Goal: Unclear: Unclear

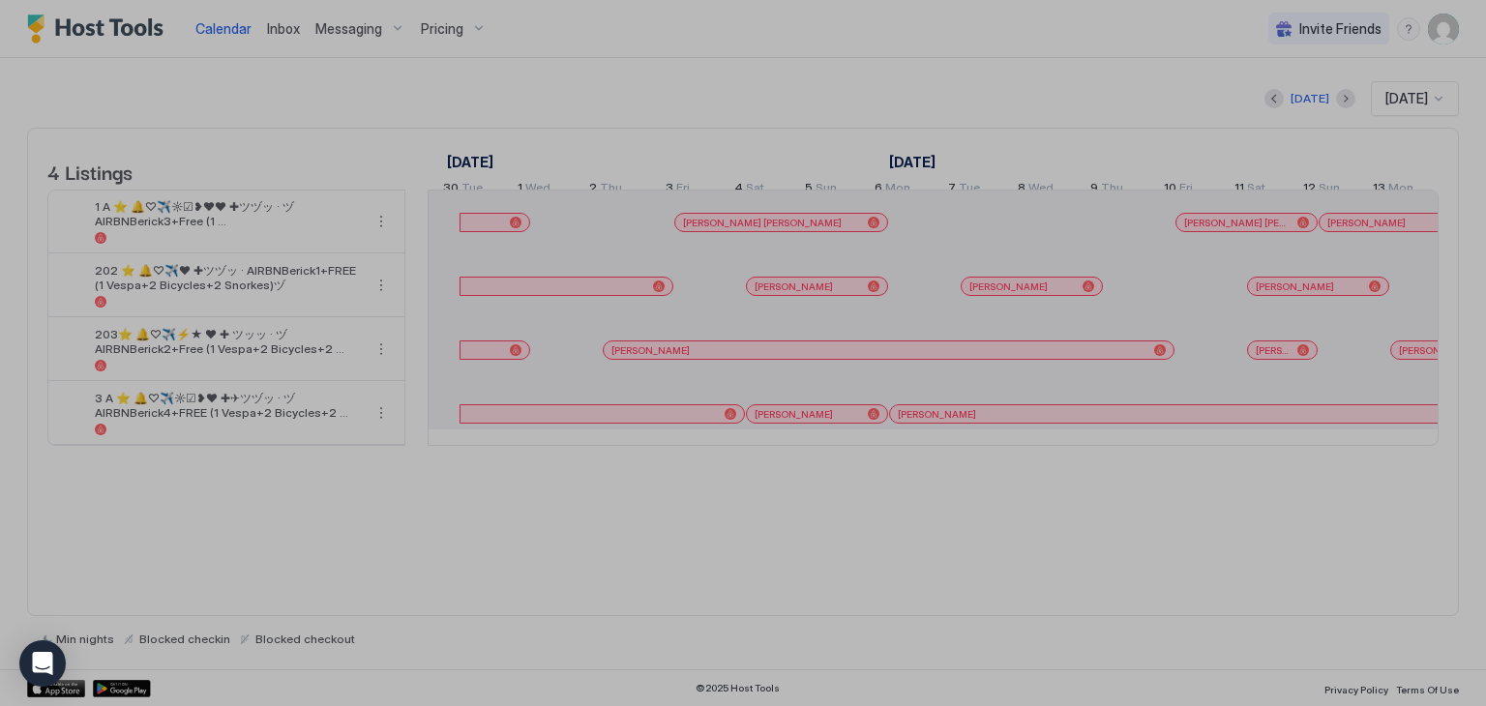
scroll to position [0, 1075]
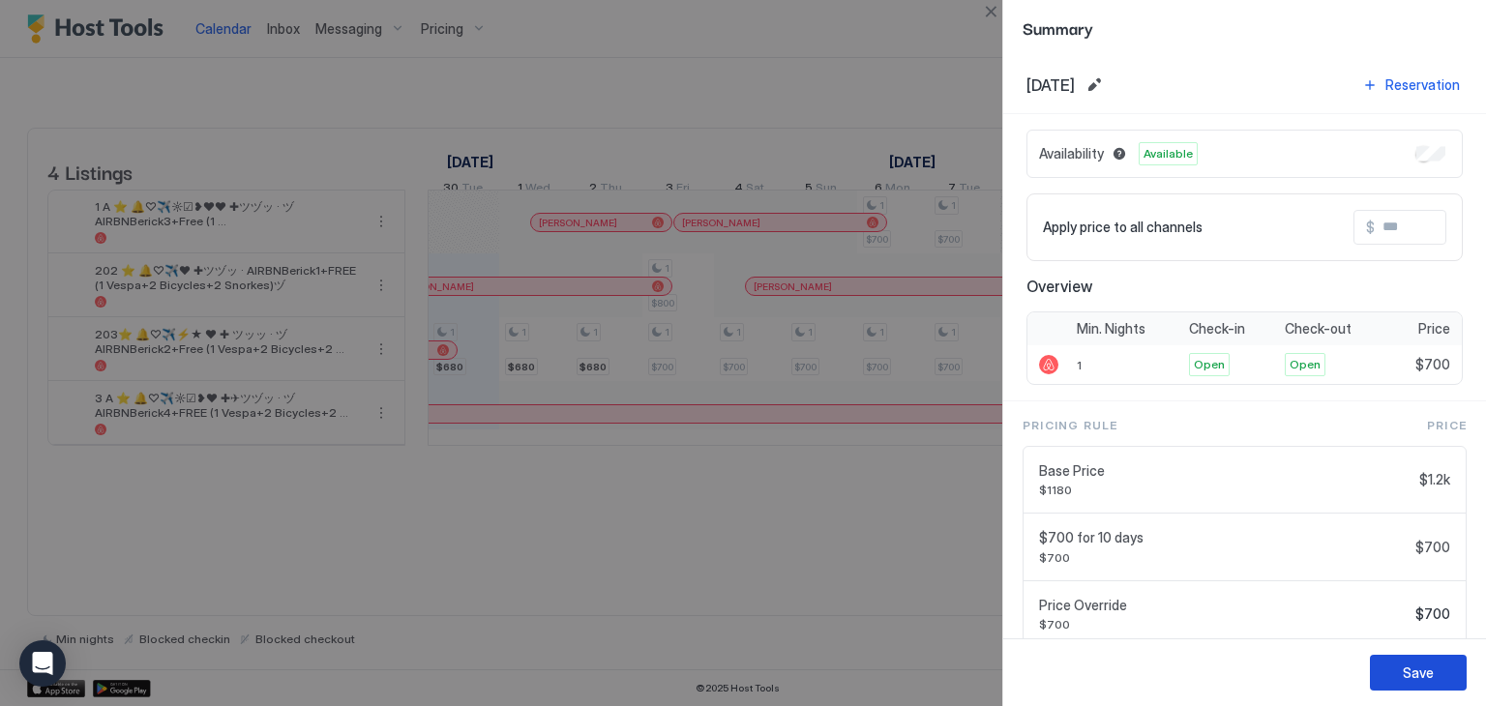
click at [1394, 668] on button "Save" at bounding box center [1418, 673] width 97 height 36
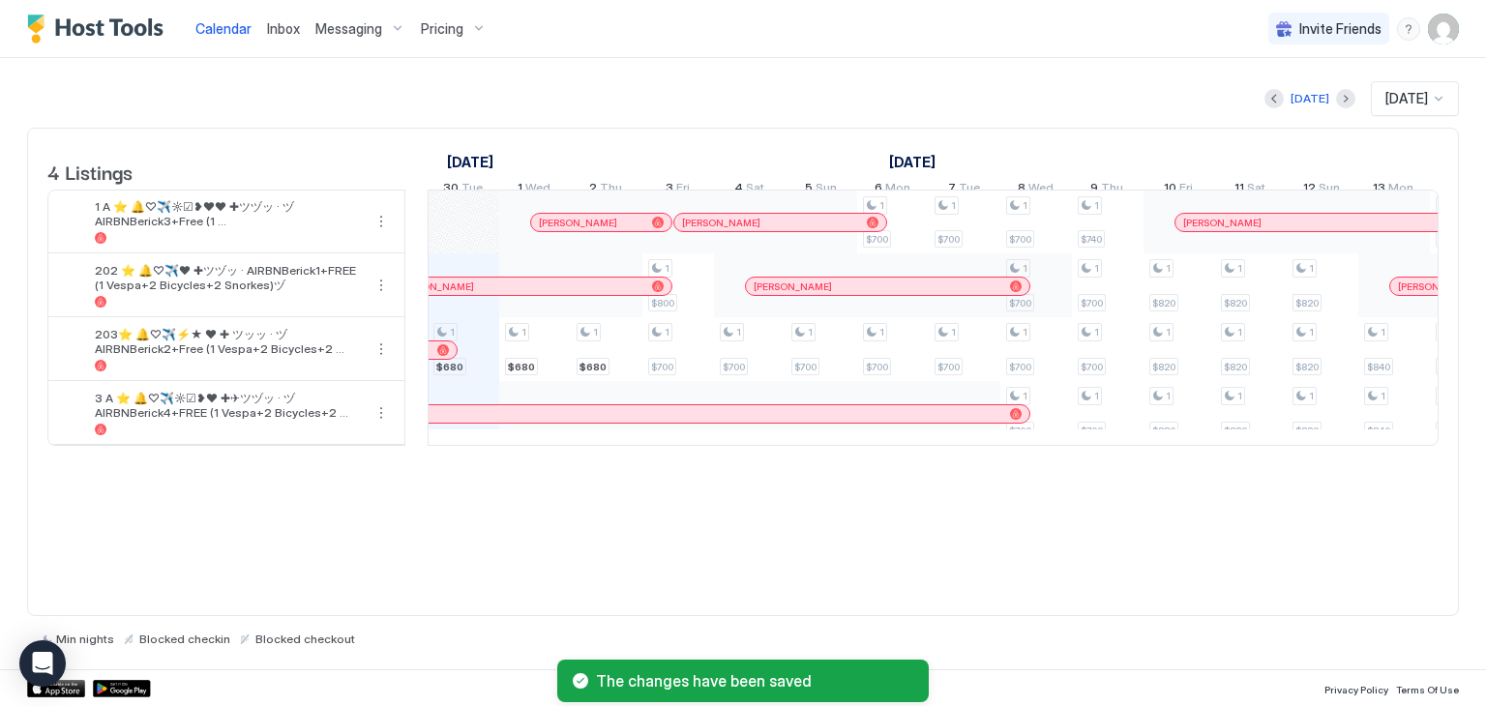
click at [1041, 299] on div "1 $680 1 $680 1 $680 1 $800 1 $700 1 $700 1 $700 1 $700 1 $700 1 $700 1 $700 1 …" at bounding box center [1287, 318] width 3867 height 254
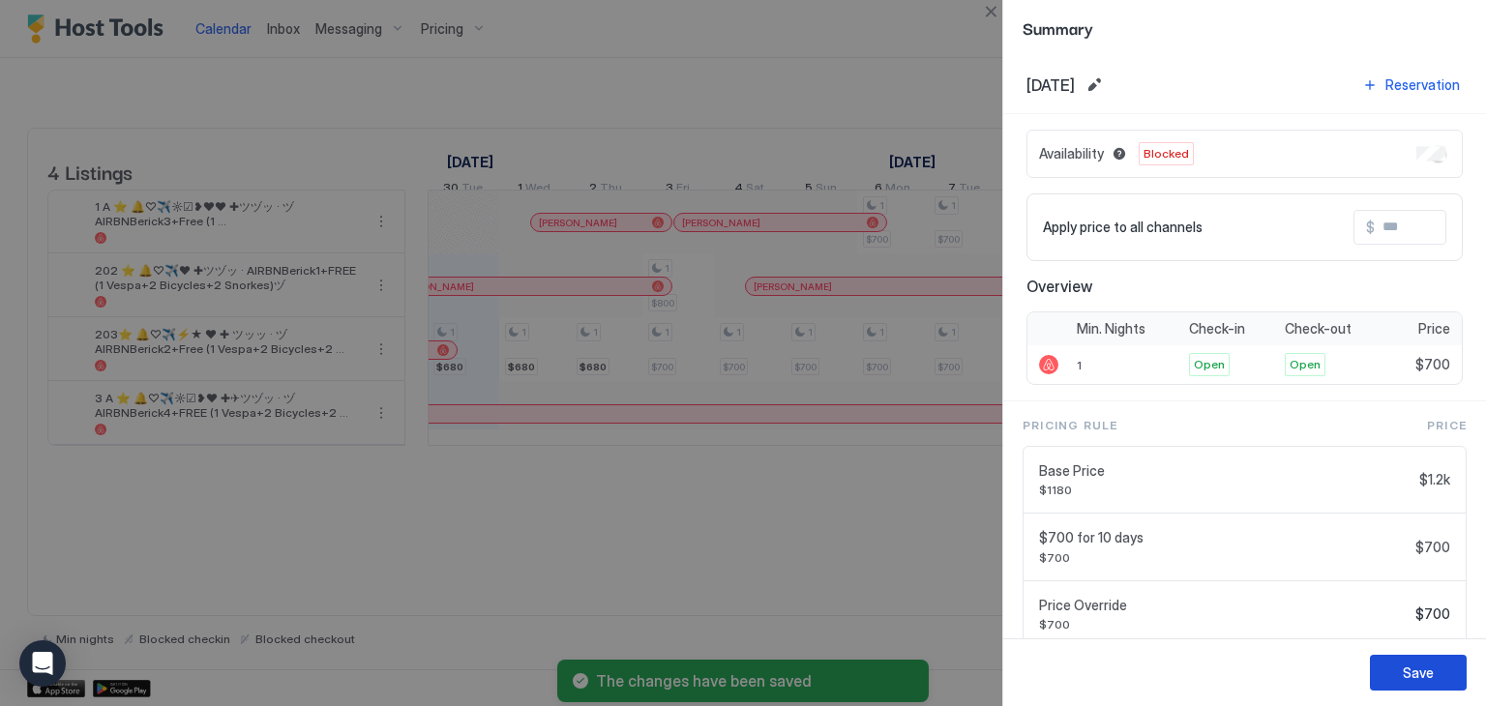
click at [1417, 672] on div "Save" at bounding box center [1418, 673] width 31 height 20
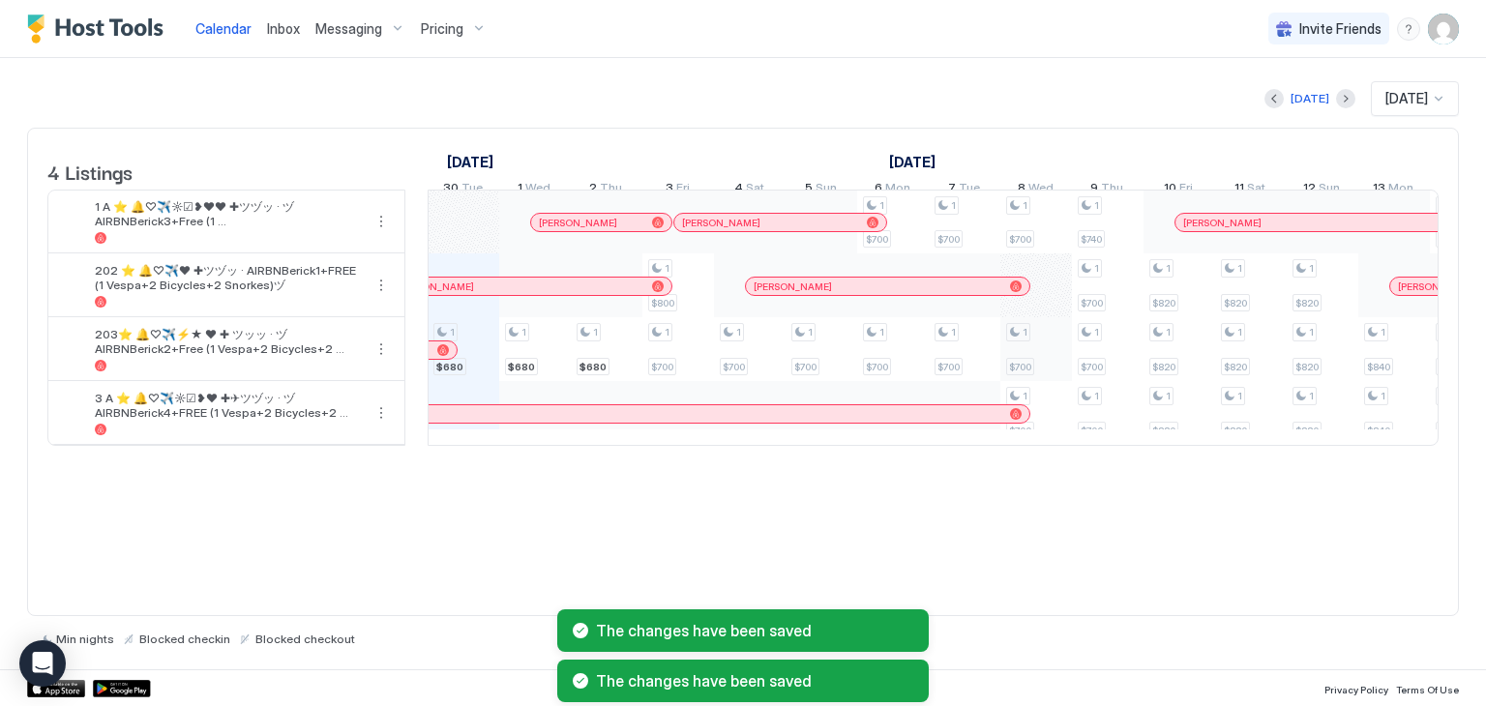
click at [1049, 370] on div "1 $680 1 $680 1 $680 1 $800 1 $700 1 $700 1 $700 1 $700 1 $700 1 $700 1 $700 1 …" at bounding box center [1287, 318] width 3867 height 254
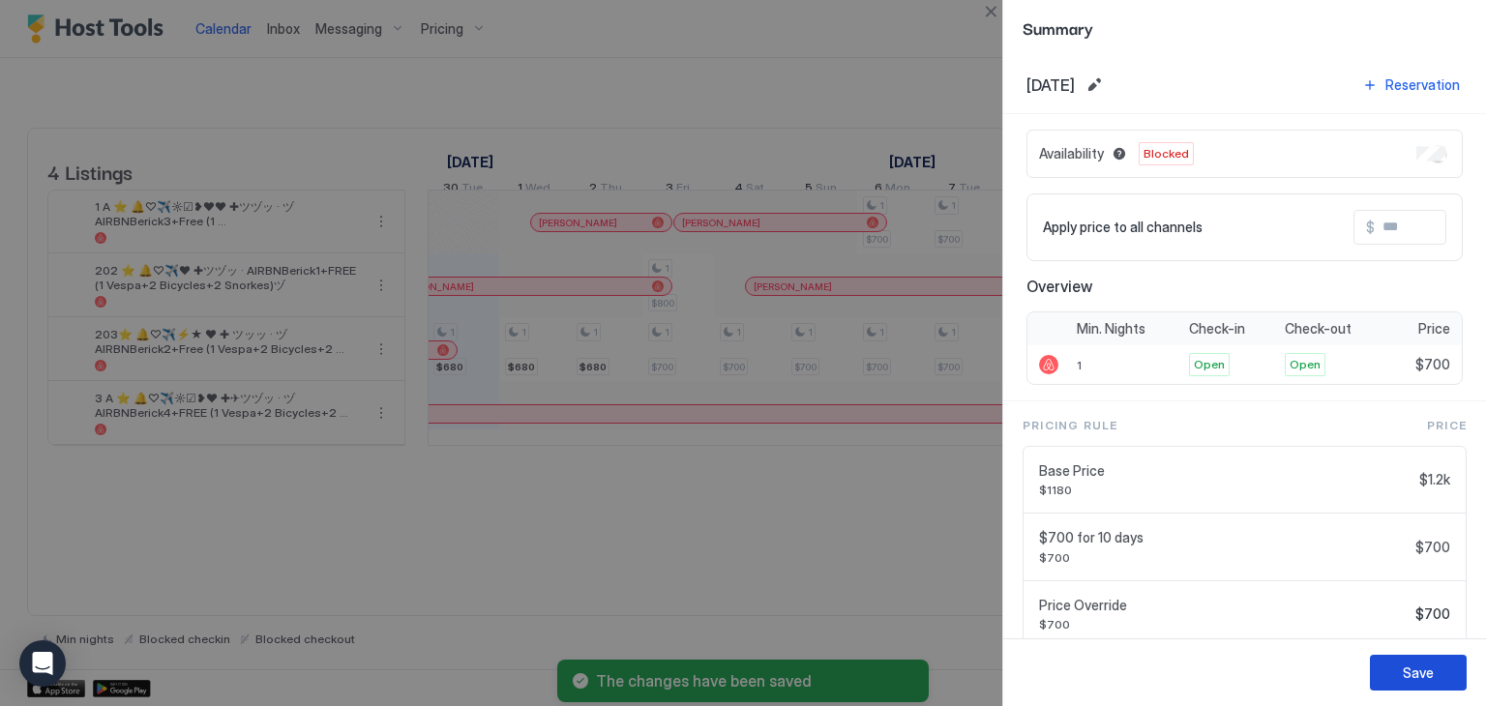
click at [1420, 679] on div "Save" at bounding box center [1418, 673] width 31 height 20
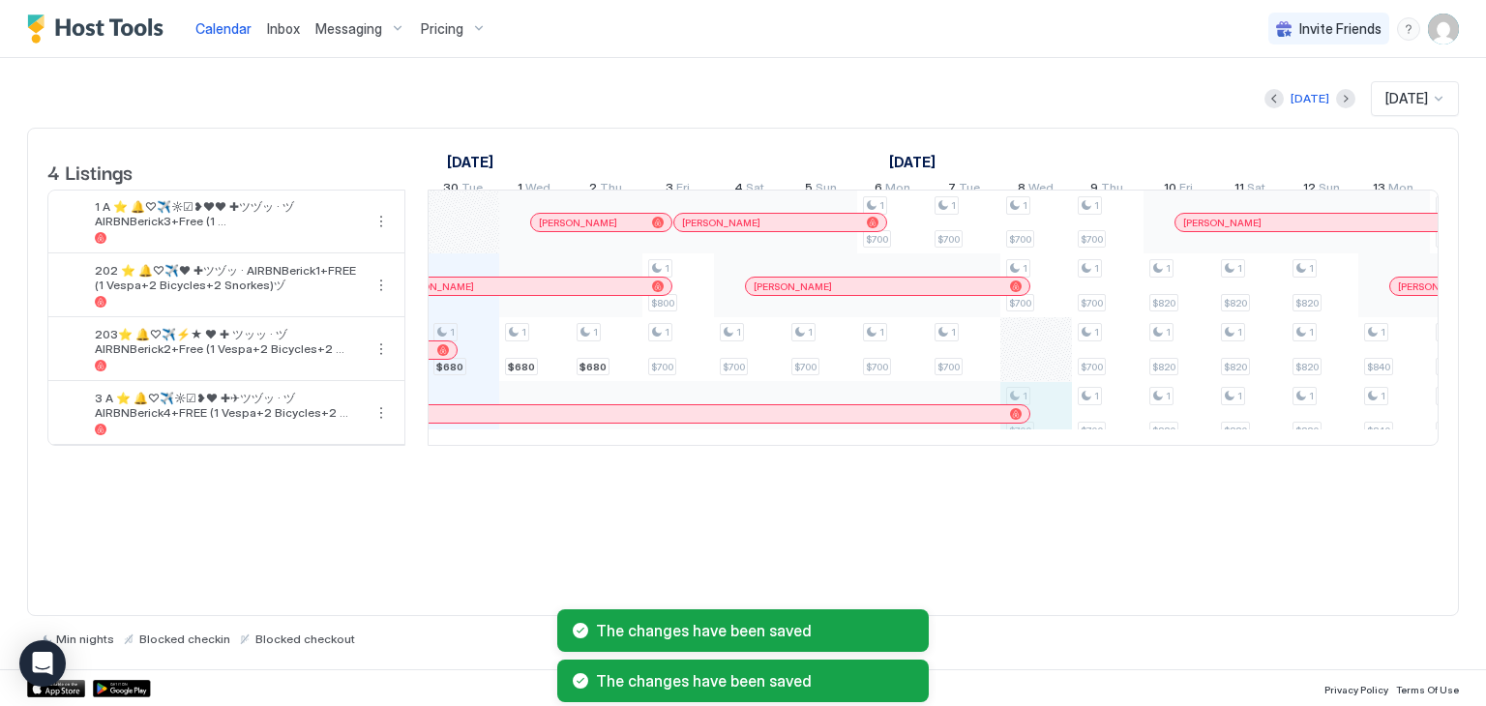
click at [1051, 419] on div "1 $680 1 $680 1 $680 1 $800 1 $700 1 $700 1 $700 1 $700 1 $700 1 $700 1 $700 1 …" at bounding box center [1287, 318] width 3867 height 254
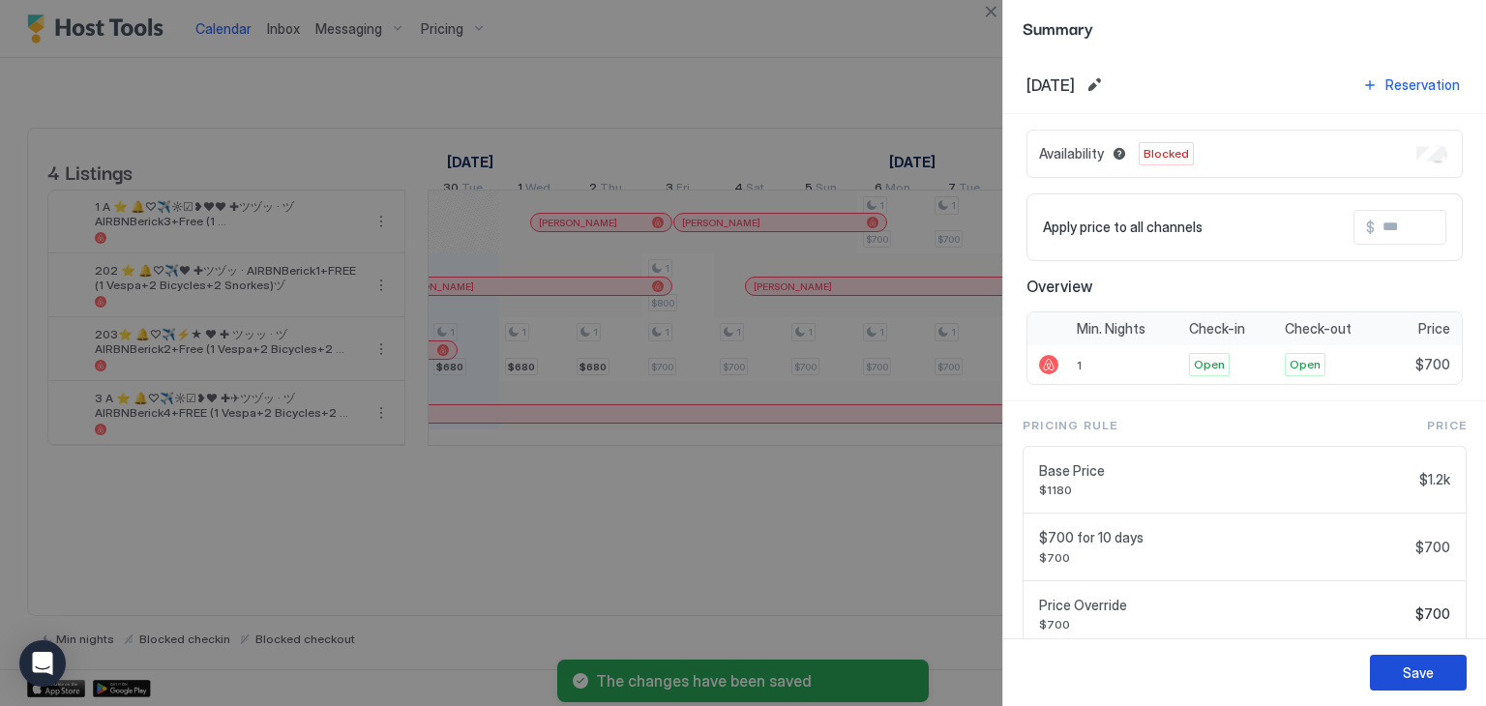
click at [1425, 672] on div "Save" at bounding box center [1418, 673] width 31 height 20
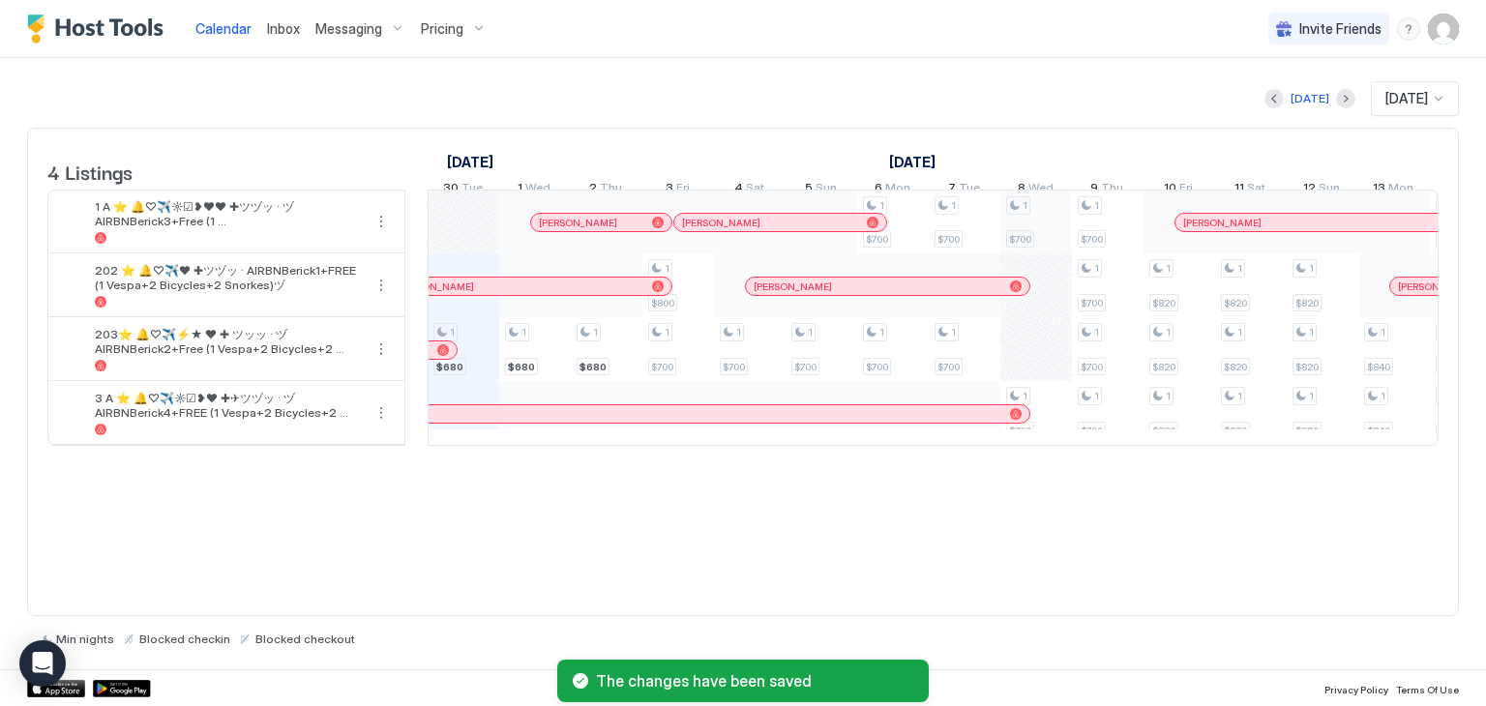
click at [1043, 225] on div "1 $680 1 $680 1 $680 1 $800 1 $700 1 $700 1 $700 1 $700 1 $700 1 $700 1 $700 1 …" at bounding box center [1287, 318] width 3867 height 254
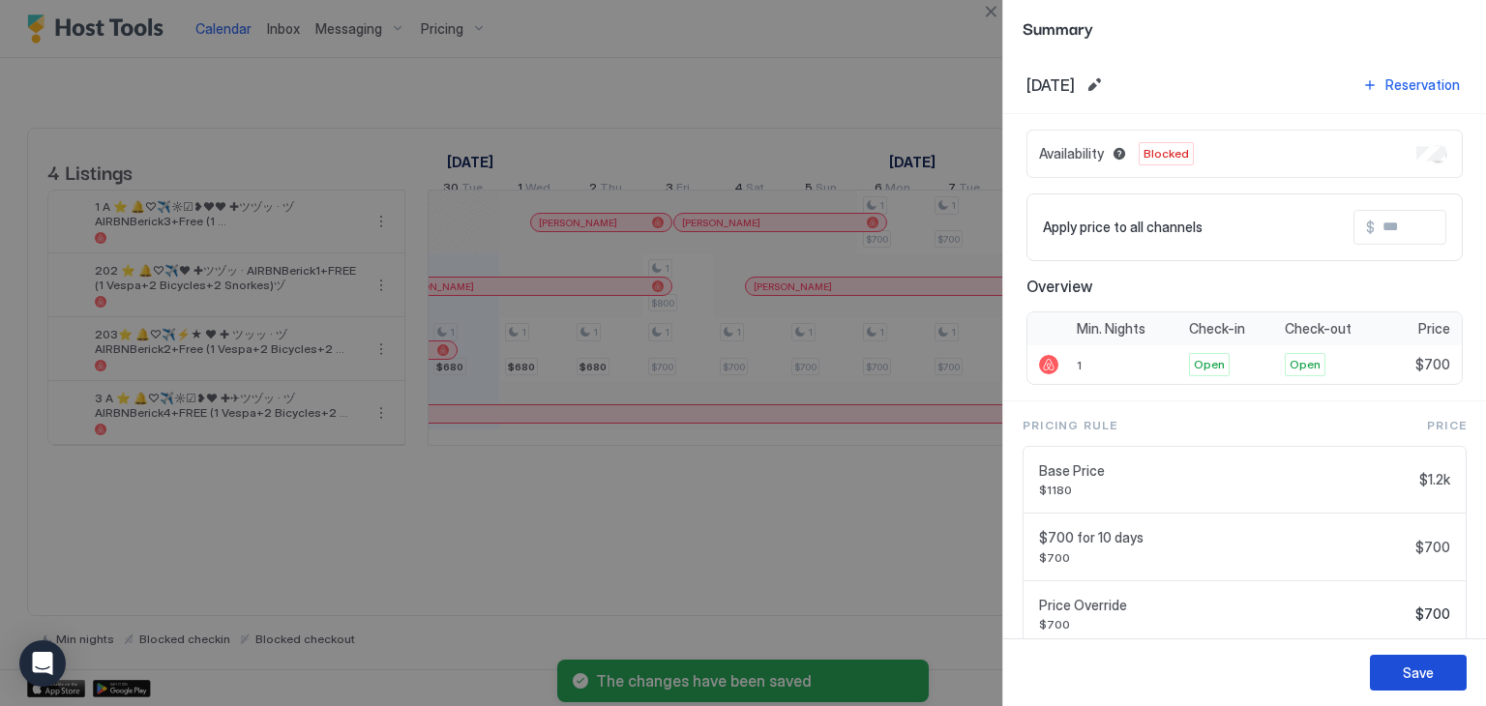
click at [1412, 668] on div "Save" at bounding box center [1418, 673] width 31 height 20
